Goal: Obtain resource: Obtain resource

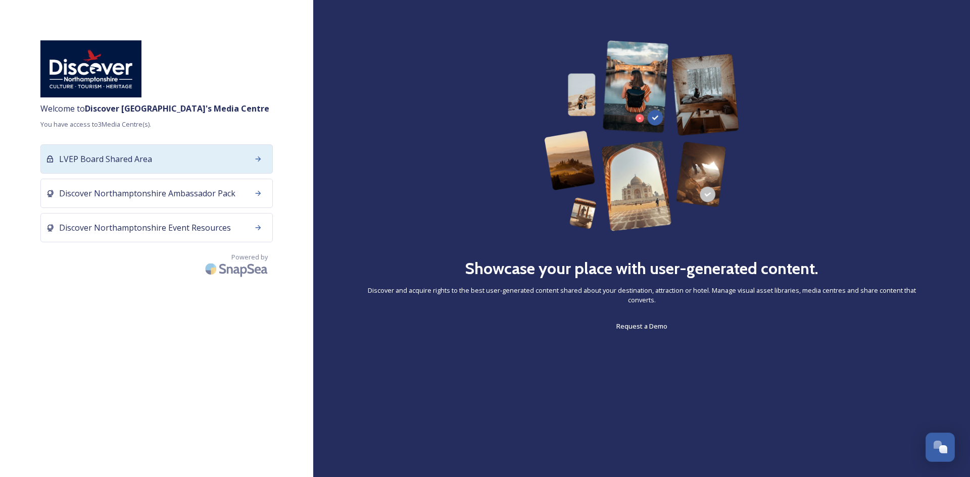
click at [177, 158] on div "LVEP Board Shared Area" at bounding box center [156, 159] width 232 height 29
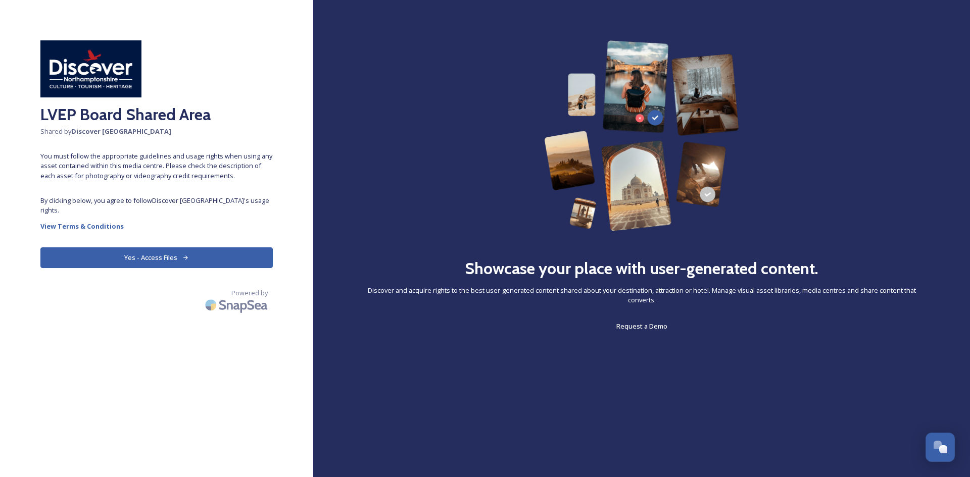
click at [132, 259] on button "Yes - Access Files" at bounding box center [156, 258] width 232 height 21
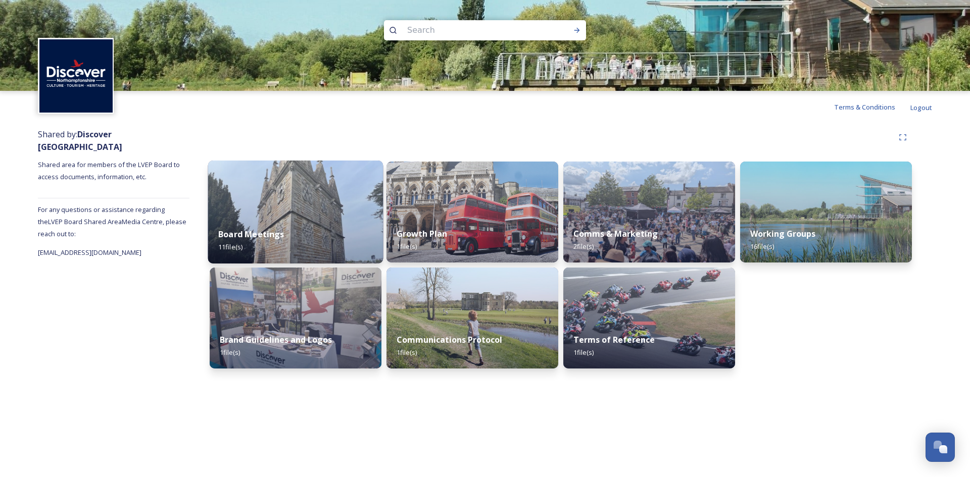
click at [273, 208] on img at bounding box center [295, 212] width 175 height 103
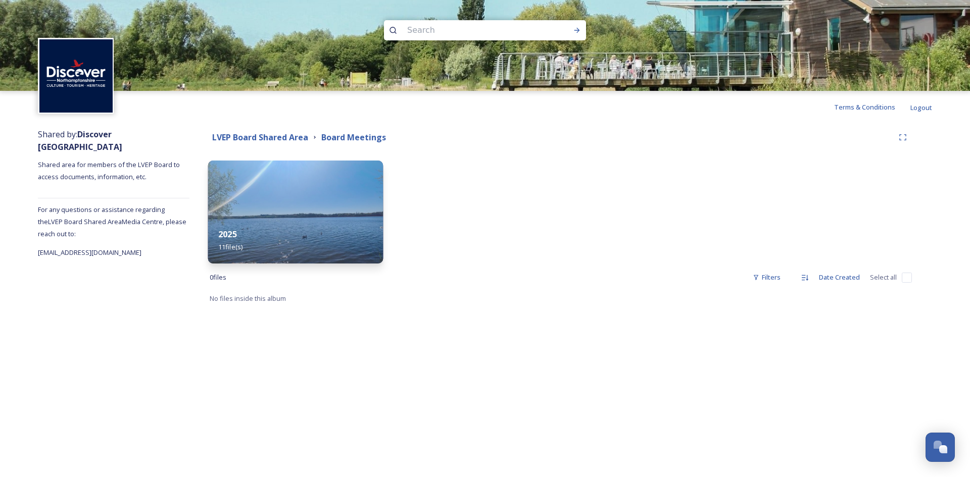
click at [311, 205] on img at bounding box center [295, 212] width 175 height 103
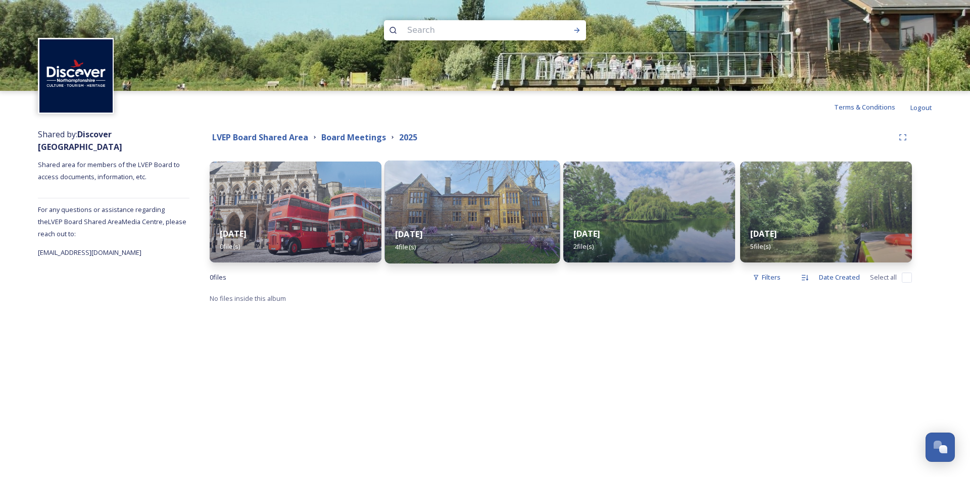
click at [434, 219] on div "[DATE] 4 file(s)" at bounding box center [472, 241] width 175 height 46
